Goal: Navigation & Orientation: Find specific page/section

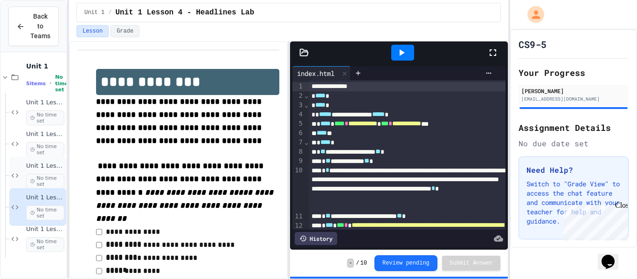
click at [42, 186] on span "No time set" at bounding box center [45, 181] width 38 height 15
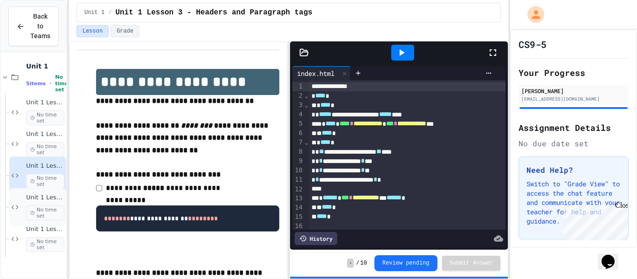
click at [41, 188] on div "Unit 1 Lesson 4 - Headlines Lab No time set" at bounding box center [37, 207] width 57 height 38
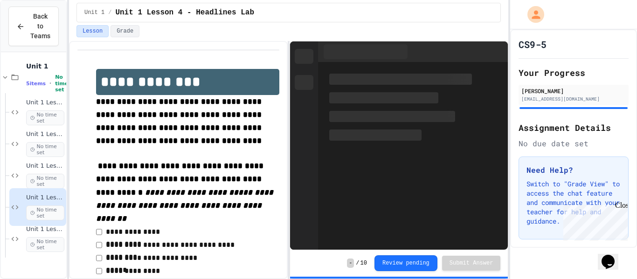
click at [41, 188] on div "Unit 1 Lesson 4 - Headlines Lab No time set" at bounding box center [37, 207] width 57 height 38
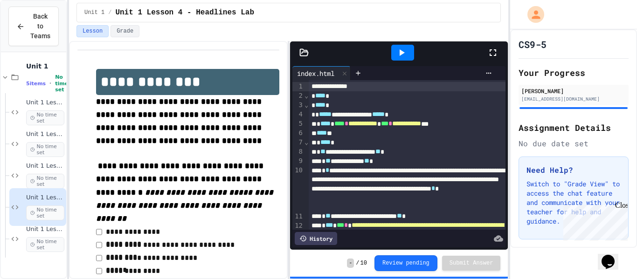
click at [41, 188] on div "Unit 1 Lesson 4 - Headlines Lab No time set" at bounding box center [37, 207] width 57 height 38
click at [51, 231] on span "Unit 1 Lesson 6 - Station Activity" at bounding box center [45, 230] width 38 height 8
